Goal: Communication & Community: Ask a question

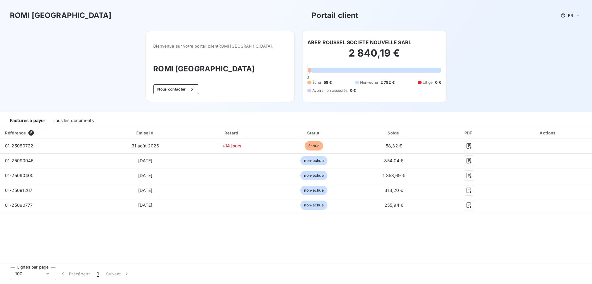
click at [541, 135] on div "Actions" at bounding box center [548, 133] width 85 height 6
click at [551, 133] on div "Actions" at bounding box center [548, 133] width 85 height 6
click at [175, 90] on button "Nous contacter" at bounding box center [176, 89] width 46 height 10
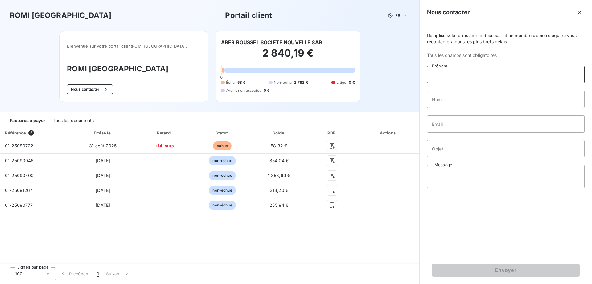
click at [491, 77] on input "Prénom" at bounding box center [506, 74] width 158 height 17
type input "veronique"
type input "CORNIQUEL"
drag, startPoint x: 469, startPoint y: 126, endPoint x: 415, endPoint y: 123, distance: 53.4
click at [413, 121] on div "ROMI [GEOGRAPHIC_DATA] Portail client FR Bienvenue sur votre portail client [GE…" at bounding box center [296, 142] width 592 height 284
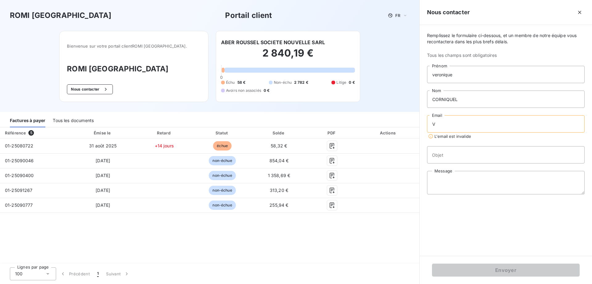
type input "[EMAIL_ADDRESS][DOMAIN_NAME]"
click at [447, 149] on input "Objet" at bounding box center [506, 148] width 158 height 17
click at [484, 150] on input "Objet" at bounding box center [506, 148] width 158 height 17
click at [469, 149] on input "Objet" at bounding box center [506, 148] width 158 height 17
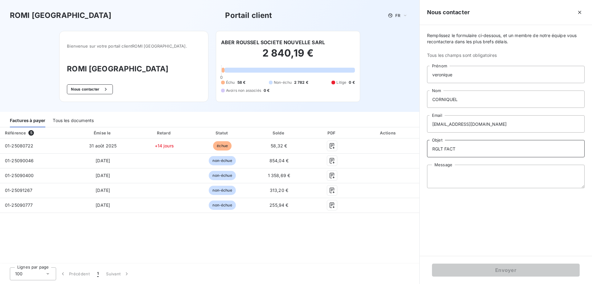
type input "RGLT FACT"
click at [453, 172] on textarea "Message" at bounding box center [506, 175] width 158 height 23
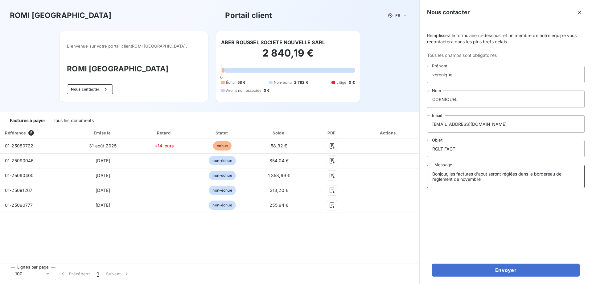
click at [444, 180] on textarea "Bonjour, les factures d'aout seront réglées dans le bordereau de reglement de n…" at bounding box center [506, 175] width 158 height 23
click at [443, 179] on textarea "Bonjour, les factures d'aout seront réglées dans le bordereau de reglement de n…" at bounding box center [506, 175] width 158 height 23
click at [487, 179] on textarea "Bonjour, les factures d'aout seront réglées dans le bordereau de règlement de n…" at bounding box center [506, 175] width 158 height 23
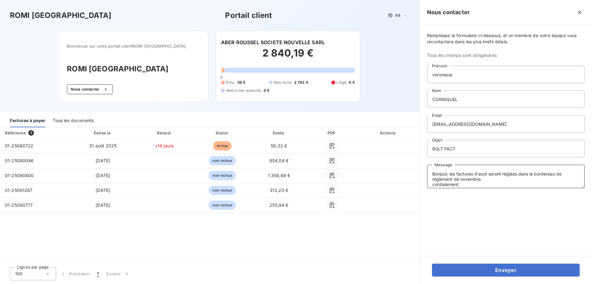
scroll to position [4, 0]
click at [434, 180] on textarea "Bonjour, les factures d'aout seront réglées dans le bordereau de règlement de n…" at bounding box center [506, 175] width 158 height 23
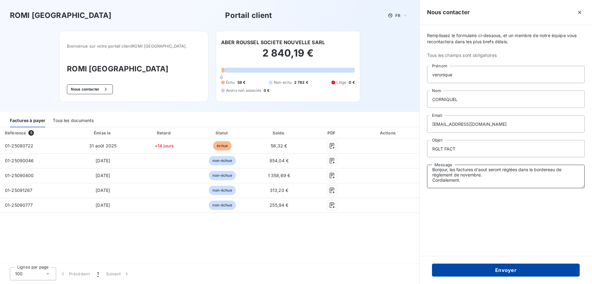
type textarea "Bonjour, les factures d'aout seront réglées dans le bordereau de règlement de n…"
click at [504, 267] on button "Envoyer" at bounding box center [506, 269] width 148 height 13
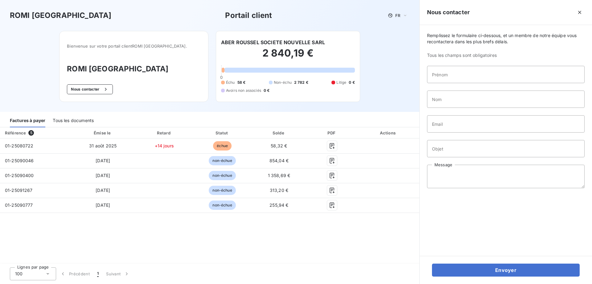
scroll to position [0, 0]
